Goal: Information Seeking & Learning: Learn about a topic

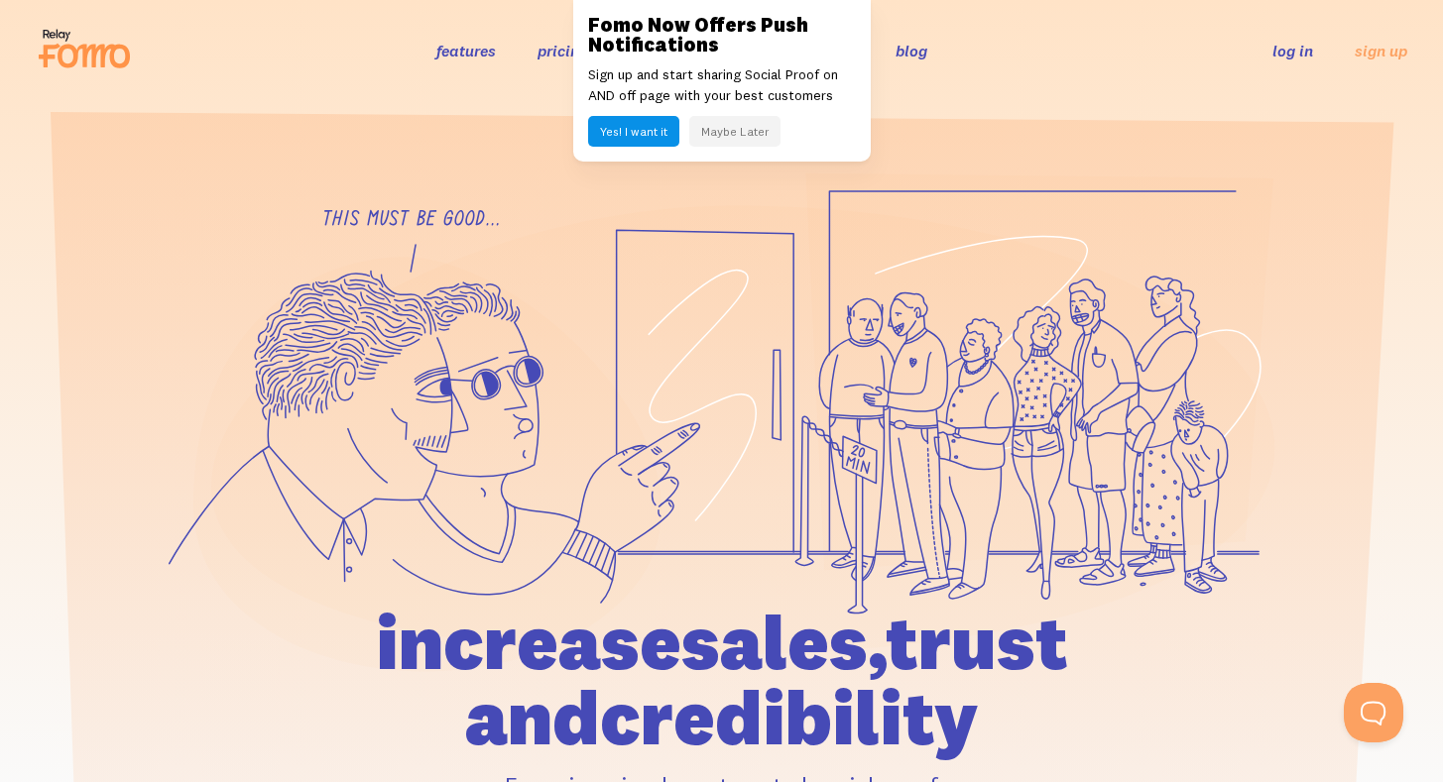
click at [757, 139] on button "Maybe Later" at bounding box center [734, 131] width 91 height 31
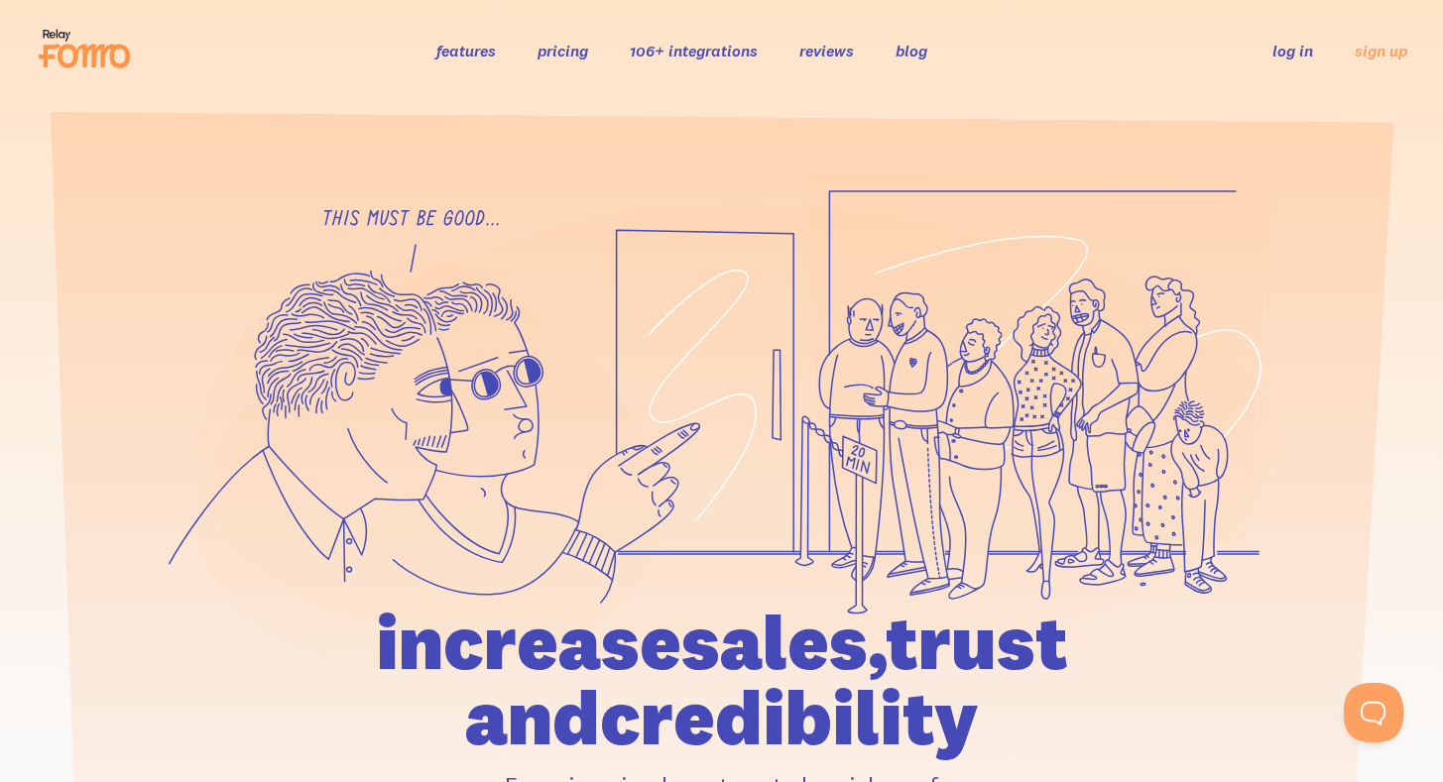
click at [477, 50] on link "features" at bounding box center [465, 51] width 59 height 20
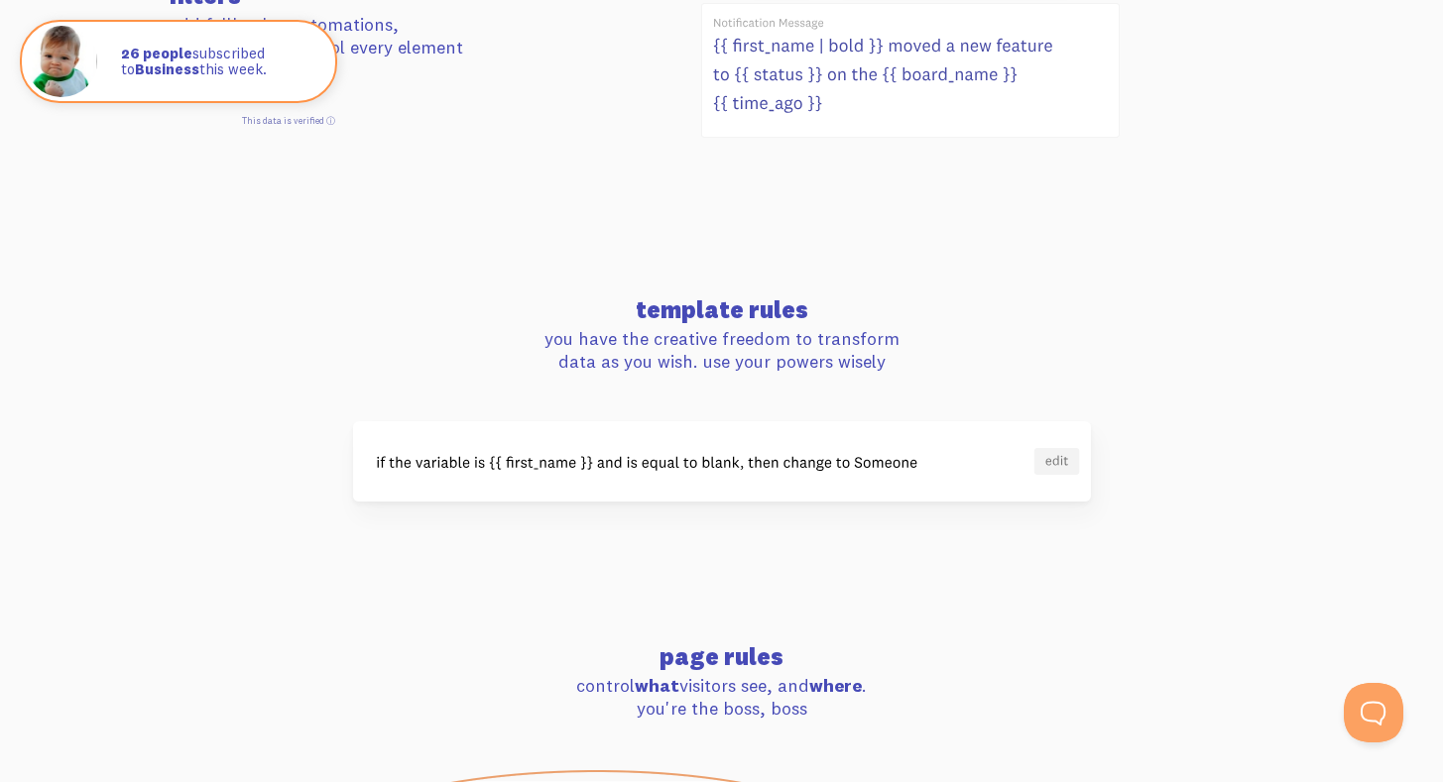
scroll to position [1734, 0]
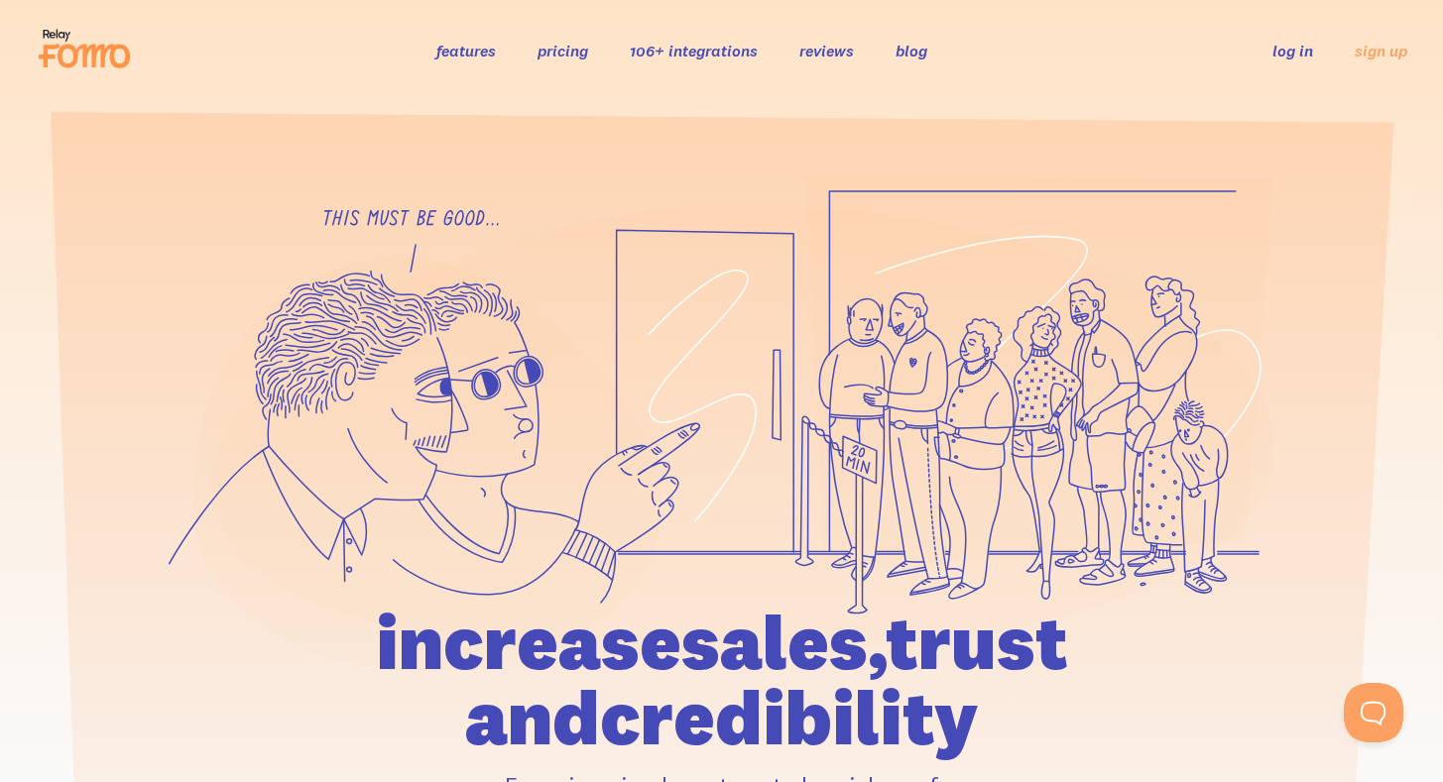
click at [568, 61] on li "pricing" at bounding box center [562, 50] width 51 height 23
click at [570, 48] on link "pricing" at bounding box center [562, 51] width 51 height 20
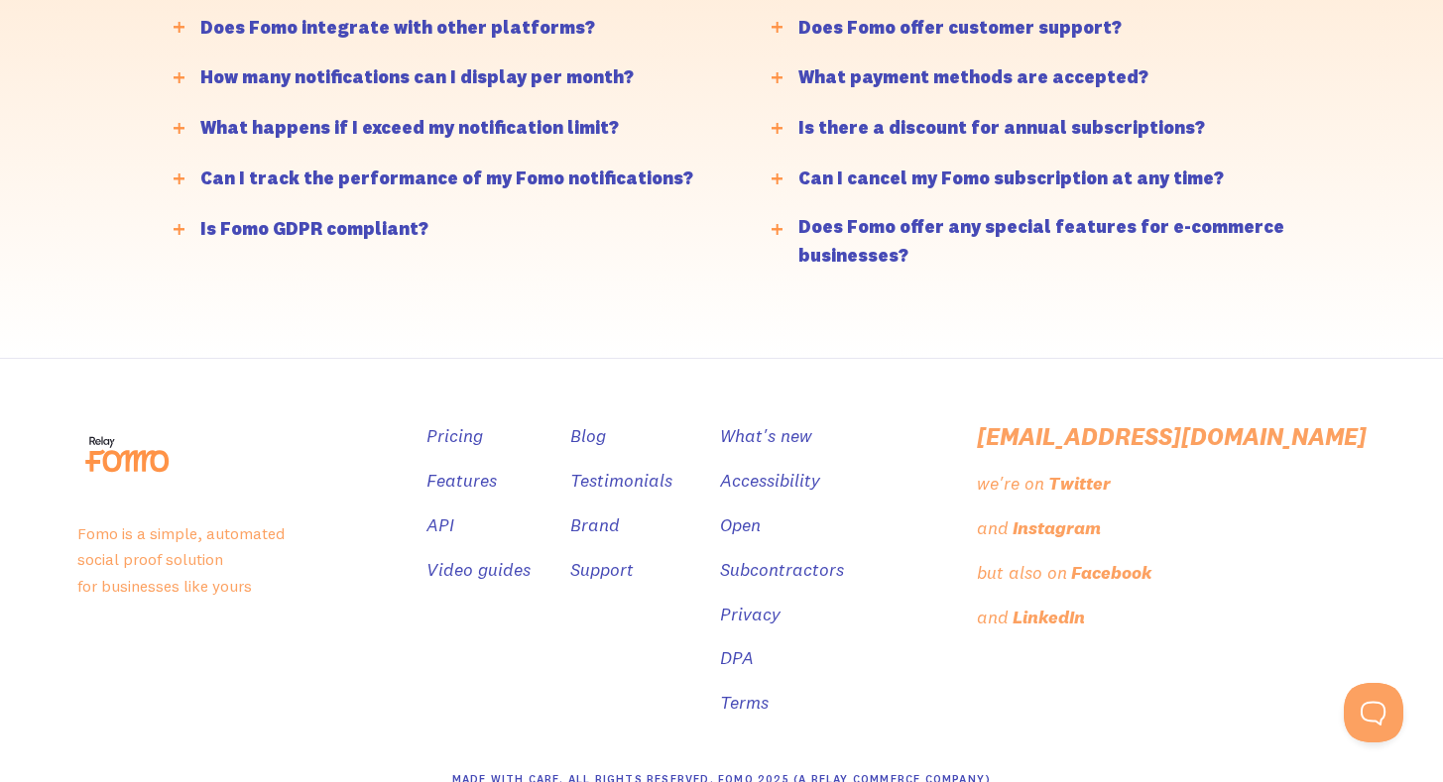
scroll to position [5042, 0]
